Goal: Task Accomplishment & Management: Use online tool/utility

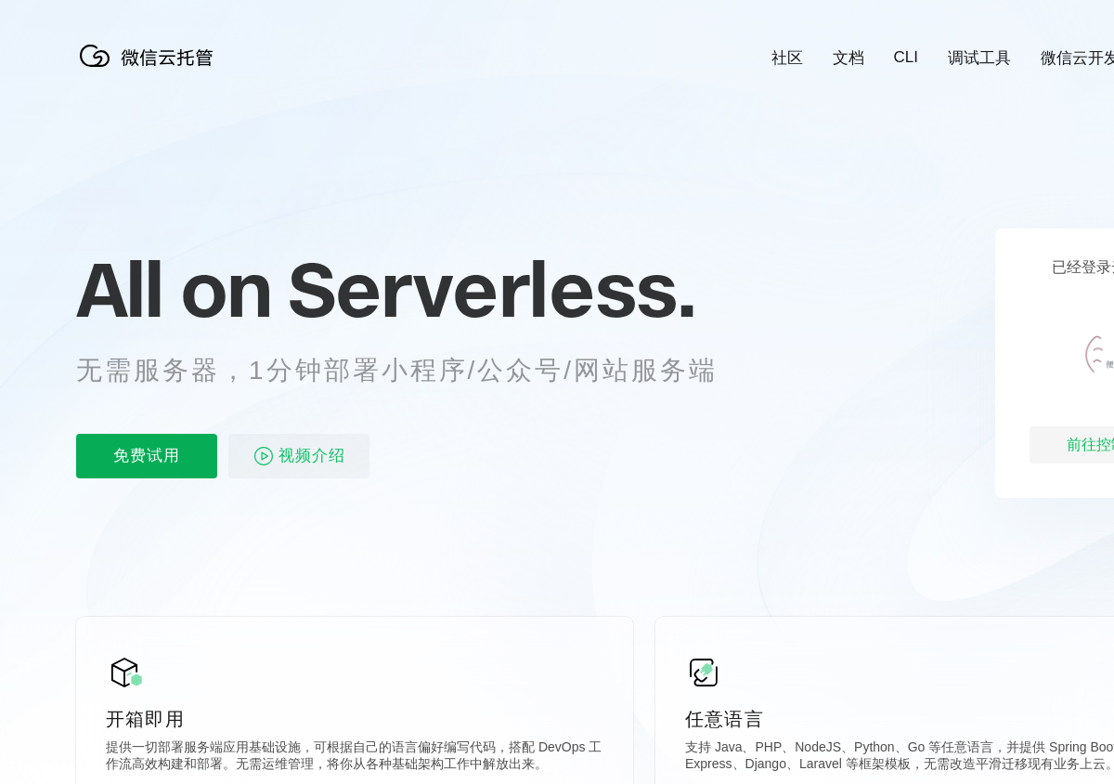
scroll to position [0, 3303]
click at [127, 476] on p "免费试用" at bounding box center [146, 456] width 141 height 45
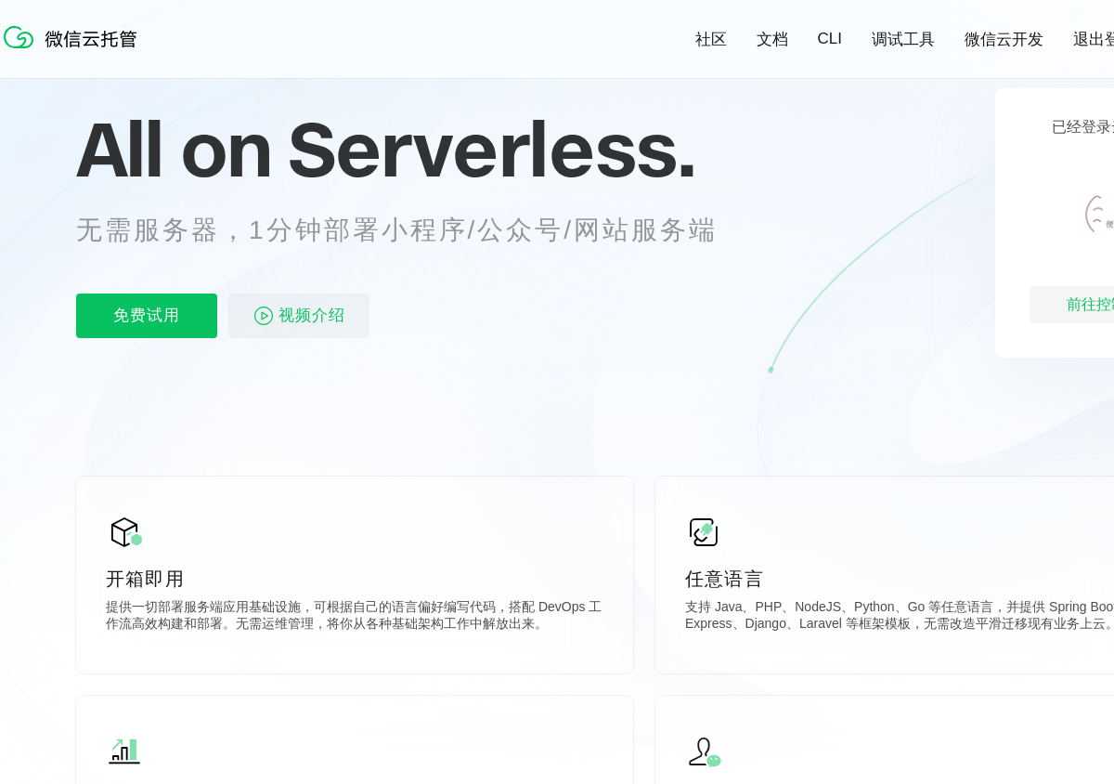
scroll to position [135, 0]
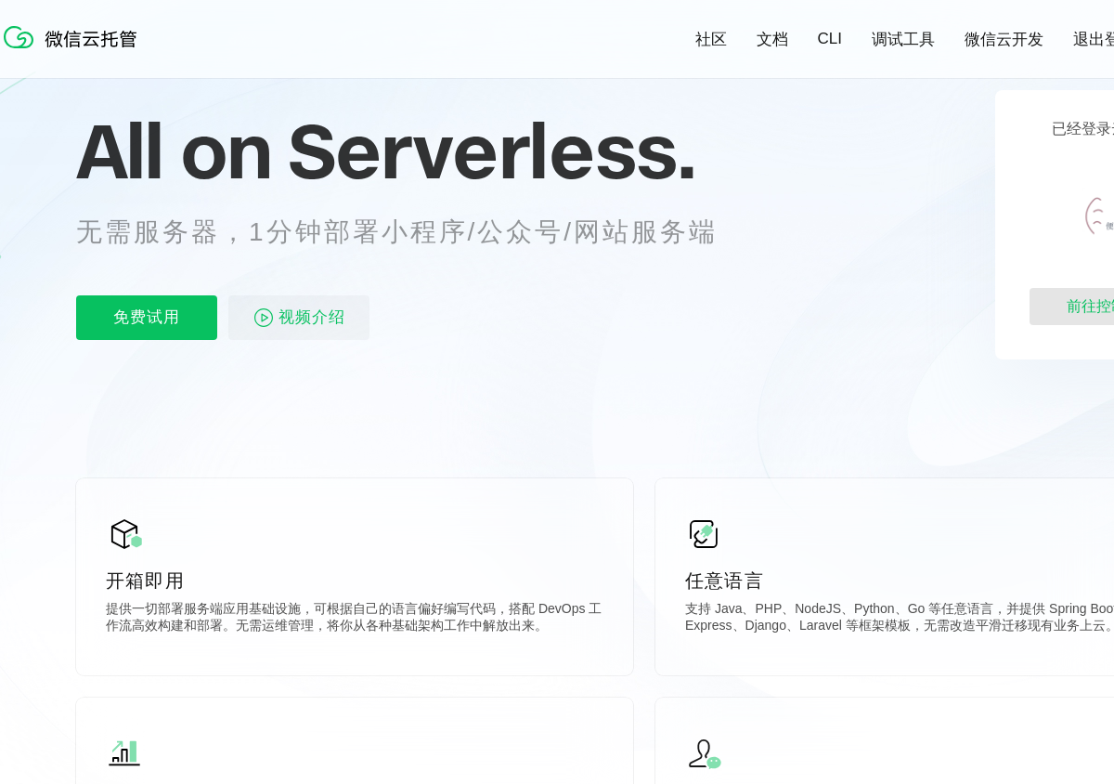
click at [1078, 311] on div "前往控制台" at bounding box center [1104, 306] width 149 height 37
click at [1075, 308] on div "前往控制台" at bounding box center [1104, 306] width 149 height 37
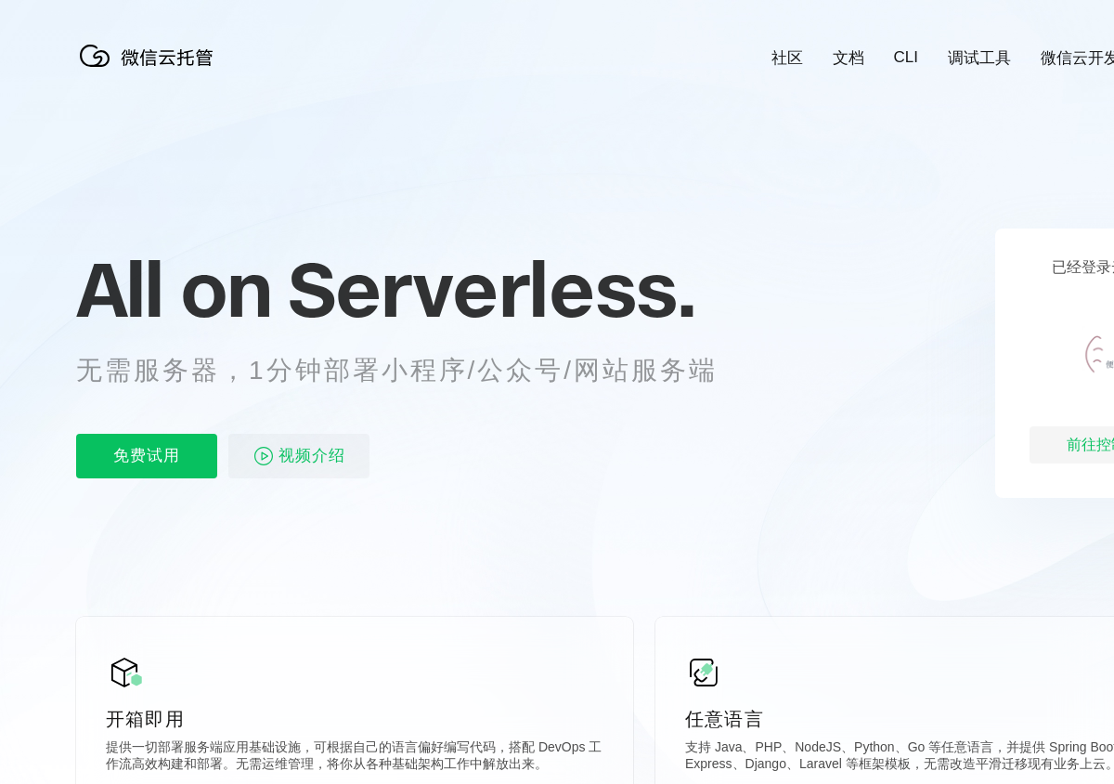
scroll to position [0, 3303]
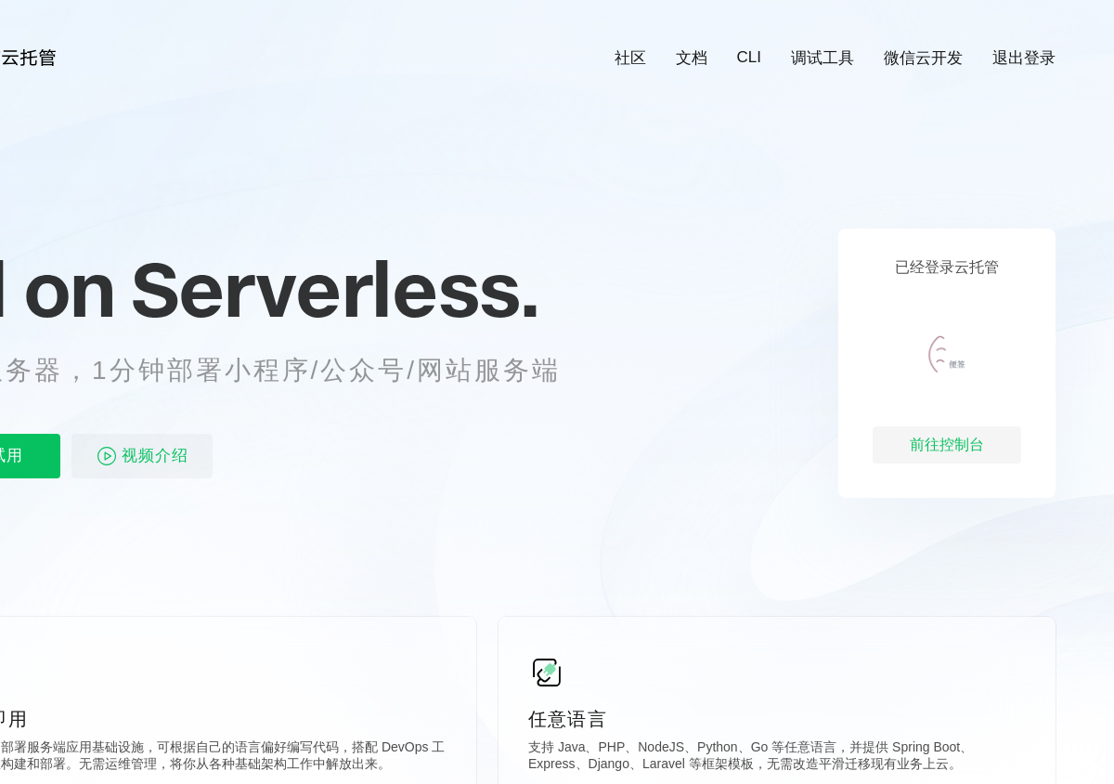
scroll to position [0, 175]
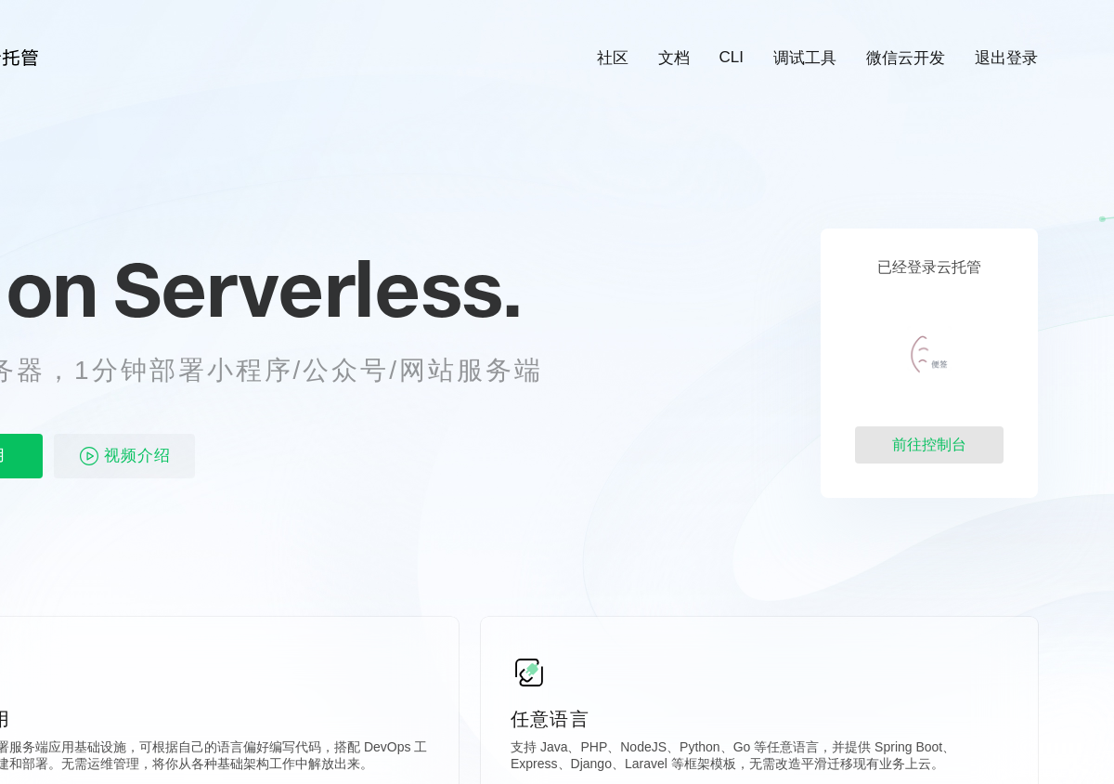
click at [896, 443] on div "前往控制台" at bounding box center [929, 444] width 149 height 37
